Goal: Task Accomplishment & Management: Complete application form

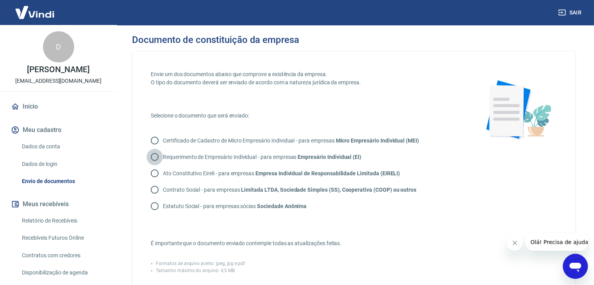
click at [153, 156] on input "Requerimento de Empresário Individual - para empresas Empresário Individual (EI)" at bounding box center [154, 157] width 16 height 16
radio input "true"
click at [146, 165] on input "Ato Constitutivo Eireli - para empresas Empresa Individual de Responsabilidade …" at bounding box center [154, 173] width 16 height 16
radio input "true"
click at [146, 182] on input "Contrato Social - para empresas Limitada LTDA, Sociedade Simples (SS), Cooperat…" at bounding box center [154, 190] width 16 height 16
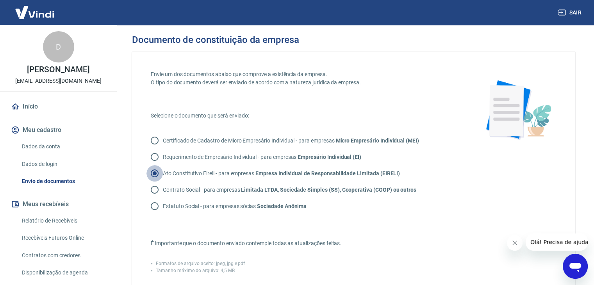
radio input "true"
click at [146, 198] on input "Estatuto Social - para empresas sócias Sociedade Anônima" at bounding box center [154, 206] width 16 height 16
radio input "true"
click at [146, 132] on input "Certificado de Cadastro de Micro Empresário Individual - para empresas Micro Em…" at bounding box center [154, 140] width 16 height 16
radio input "true"
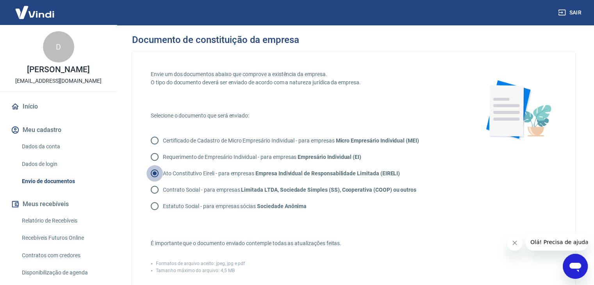
click at [146, 149] on input "Requerimento de Empresário Individual - para empresas Empresário Individual (EI)" at bounding box center [154, 157] width 16 height 16
radio input "true"
click at [146, 165] on input "Ato Constitutivo Eireli - para empresas Empresa Individual de Responsabilidade …" at bounding box center [154, 173] width 16 height 16
radio input "true"
click at [146, 182] on input "Contrato Social - para empresas Limitada LTDA, Sociedade Simples (SS), Cooperat…" at bounding box center [154, 190] width 16 height 16
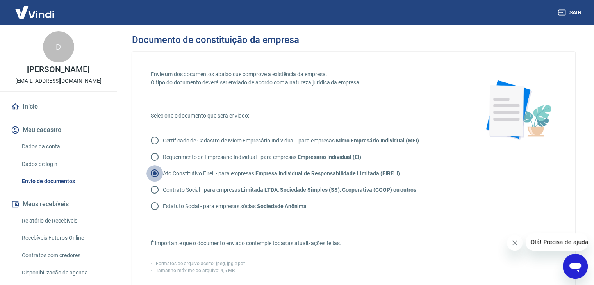
radio input "true"
click at [146, 198] on input "Estatuto Social - para empresas sócias Sociedade Anônima" at bounding box center [154, 206] width 16 height 16
radio input "true"
click at [146, 182] on input "Contrato Social - para empresas Limitada LTDA, Sociedade Simples (SS), Cooperat…" at bounding box center [154, 190] width 16 height 16
radio input "true"
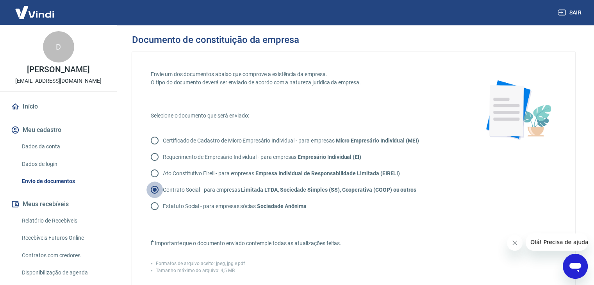
click at [146, 165] on input "Ato Constitutivo Eireli - para empresas Empresa Individual de Responsabilidade …" at bounding box center [154, 173] width 16 height 16
radio input "true"
click at [146, 149] on input "Requerimento de Empresário Individual - para empresas Empresário Individual (EI)" at bounding box center [154, 157] width 16 height 16
radio input "true"
click at [336, 155] on strong "Empresário Individual (EI)" at bounding box center [330, 157] width 64 height 6
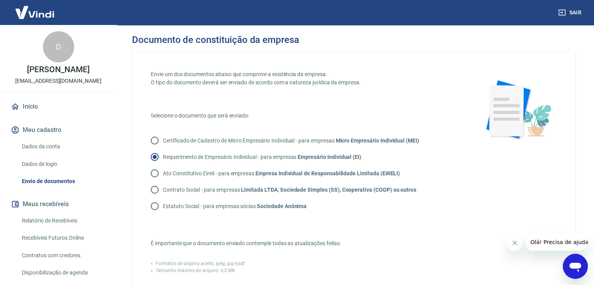
click at [163, 155] on input "Requerimento de Empresário Individual - para empresas Empresário Individual (EI)" at bounding box center [154, 157] width 16 height 16
click at [336, 155] on strong "Empresário Individual (EI)" at bounding box center [330, 157] width 64 height 6
click at [163, 155] on input "Requerimento de Empresário Individual - para empresas Empresário Individual (EI)" at bounding box center [154, 157] width 16 height 16
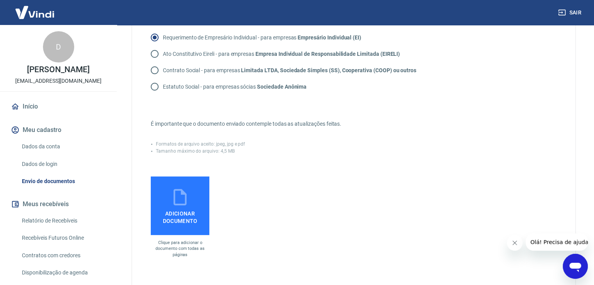
scroll to position [156, 0]
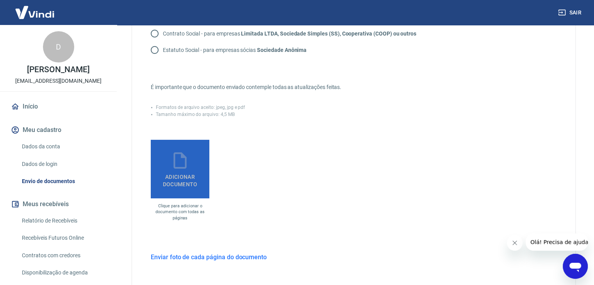
click at [170, 182] on span "Adicionar documento" at bounding box center [180, 179] width 52 height 18
click at [0, 0] on input "Adicionar documento" at bounding box center [0, 0] width 0 height 0
click at [179, 186] on span "Adicionar documento" at bounding box center [180, 179] width 52 height 18
click at [0, 0] on input "Adicionar documento" at bounding box center [0, 0] width 0 height 0
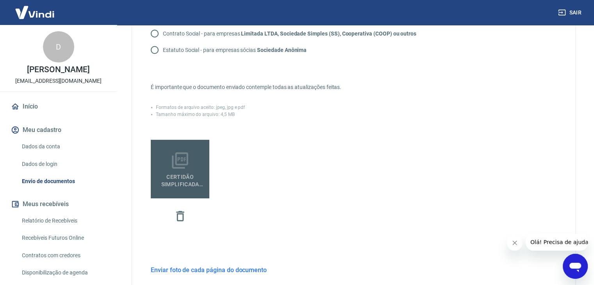
click at [173, 173] on span "Certidão Simplificada Jucesp.pdf" at bounding box center [180, 179] width 52 height 18
click at [0, 0] on input "Certidão Simplificada Jucesp.pdf" at bounding box center [0, 0] width 0 height 0
click at [187, 188] on label "Certidão Simplificada Jucesp.pdf" at bounding box center [180, 169] width 59 height 59
click at [0, 0] on input "Certidão Simplificada Jucesp.pdf" at bounding box center [0, 0] width 0 height 0
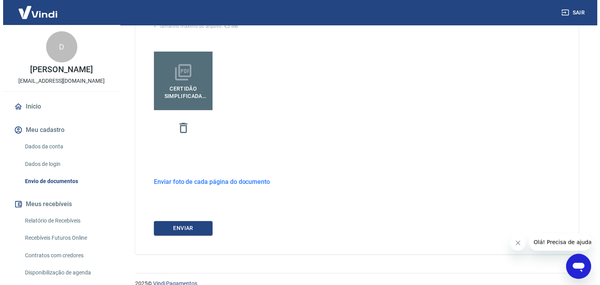
scroll to position [256, 0]
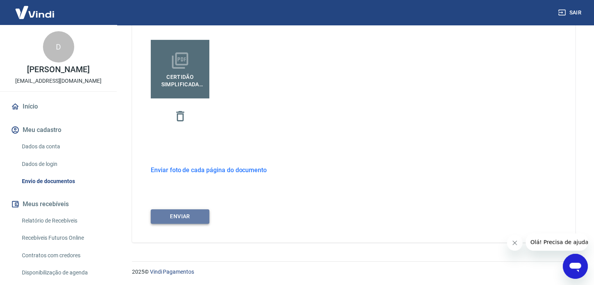
click at [192, 218] on button "ENVIAR" at bounding box center [180, 216] width 59 height 14
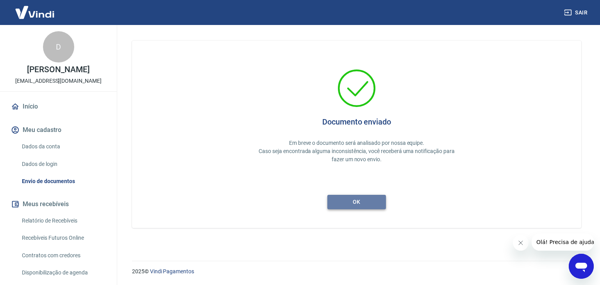
click at [353, 207] on button "ok" at bounding box center [356, 202] width 59 height 14
